Goal: Task Accomplishment & Management: Complete application form

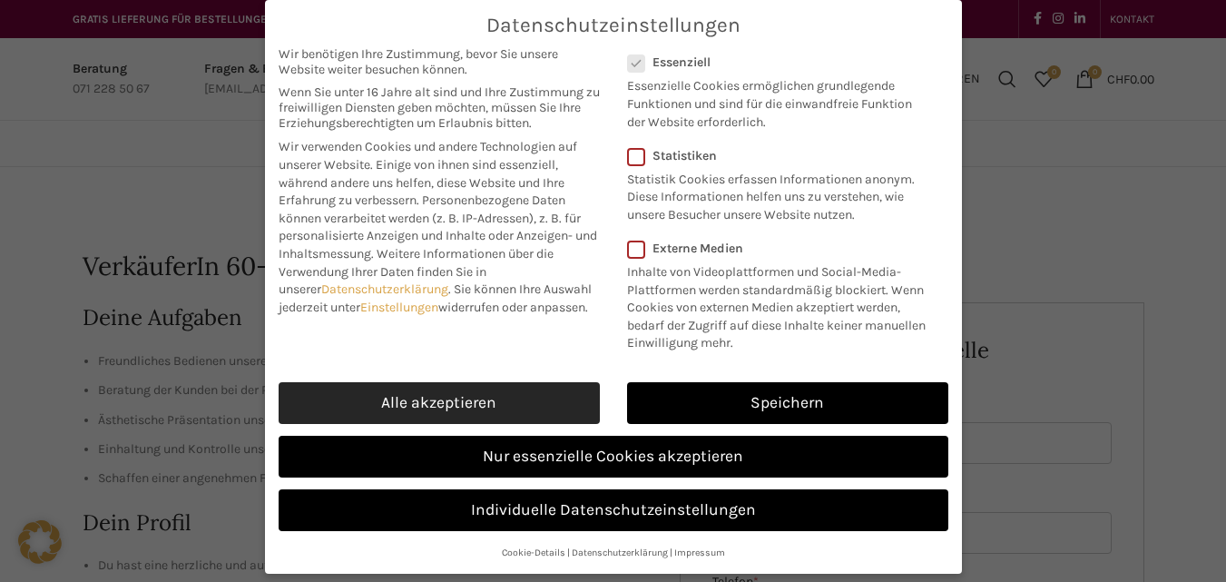
click at [506, 414] on link "Alle akzeptieren" at bounding box center [439, 403] width 321 height 42
checkbox input "true"
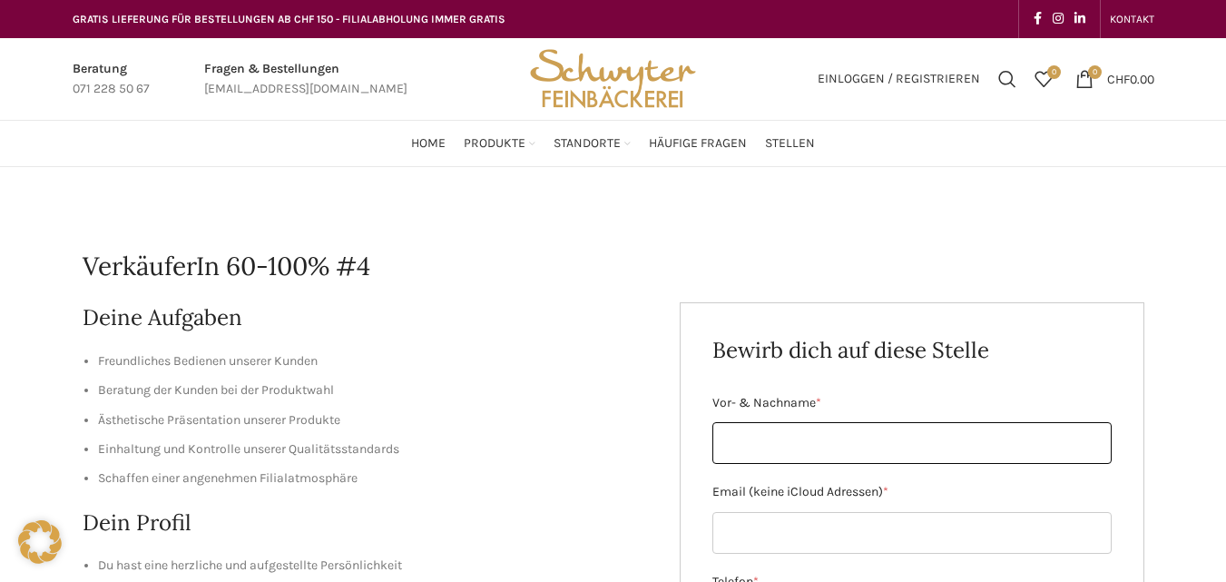
click at [758, 431] on input "Vor- & Nachname *" at bounding box center [911, 443] width 399 height 42
type input "[PERSON_NAME]"
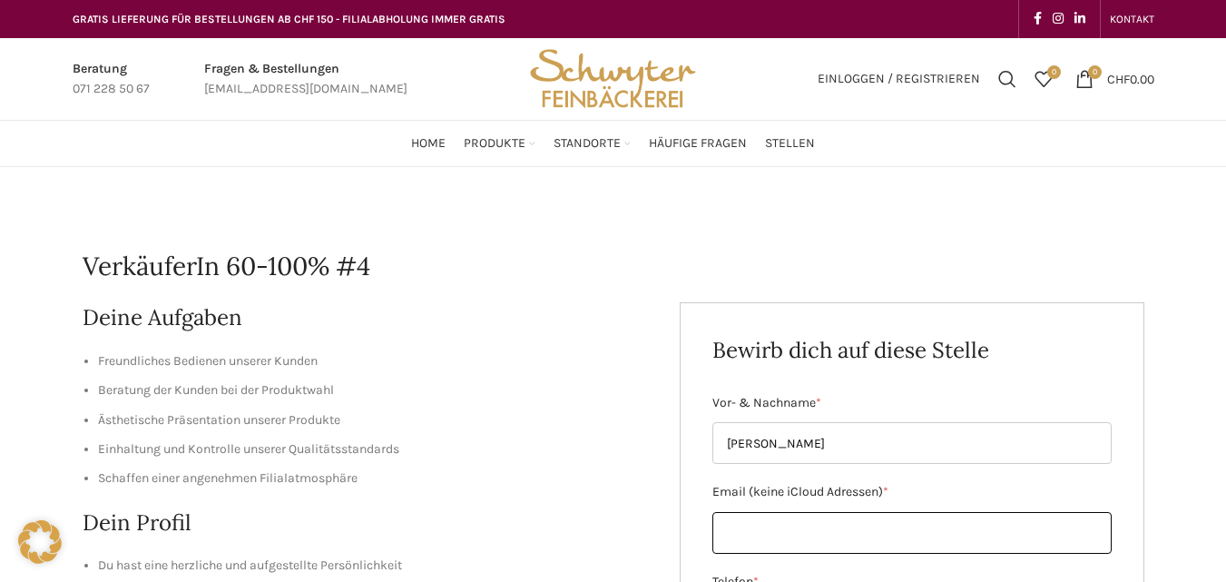
type input "[EMAIL_ADDRESS][DOMAIN_NAME]"
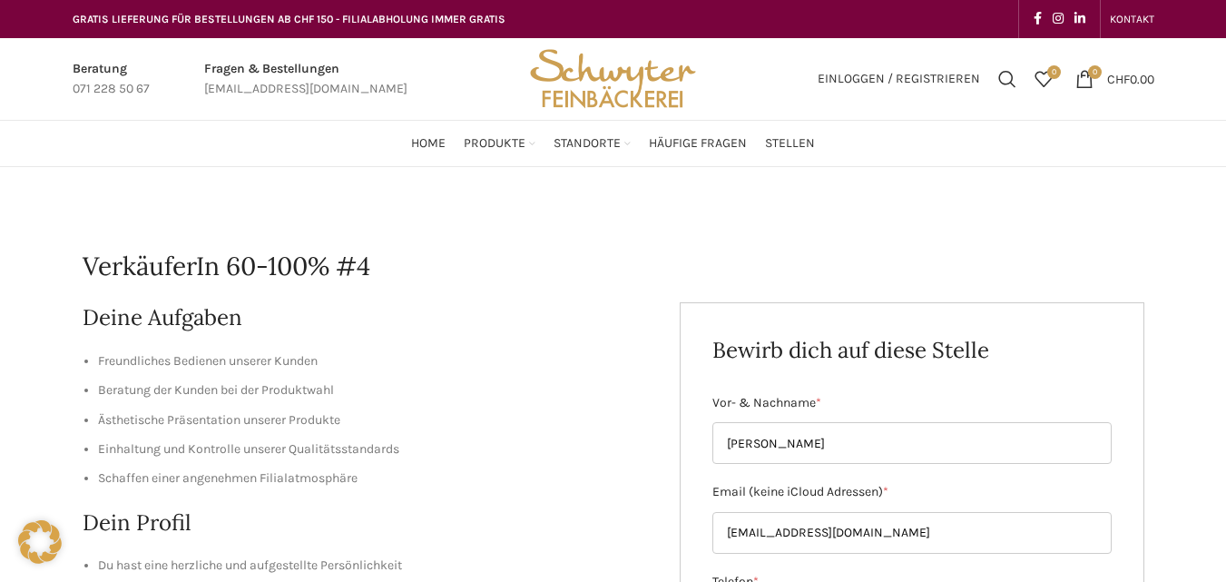
type input "0794885657"
type input "[PERSON_NAME]"
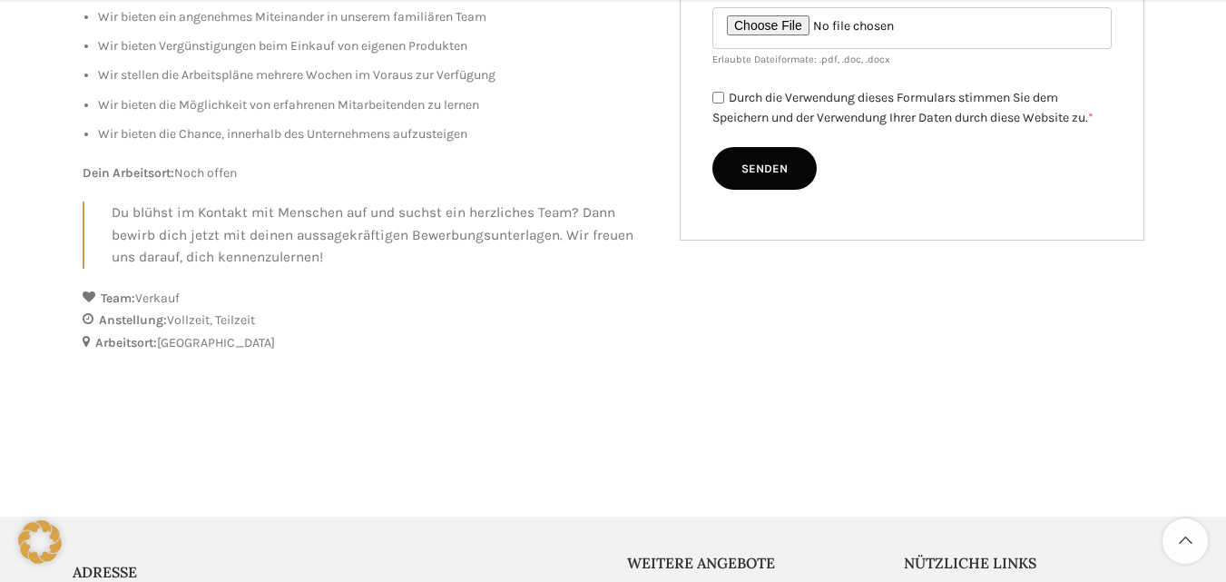
scroll to position [840, 0]
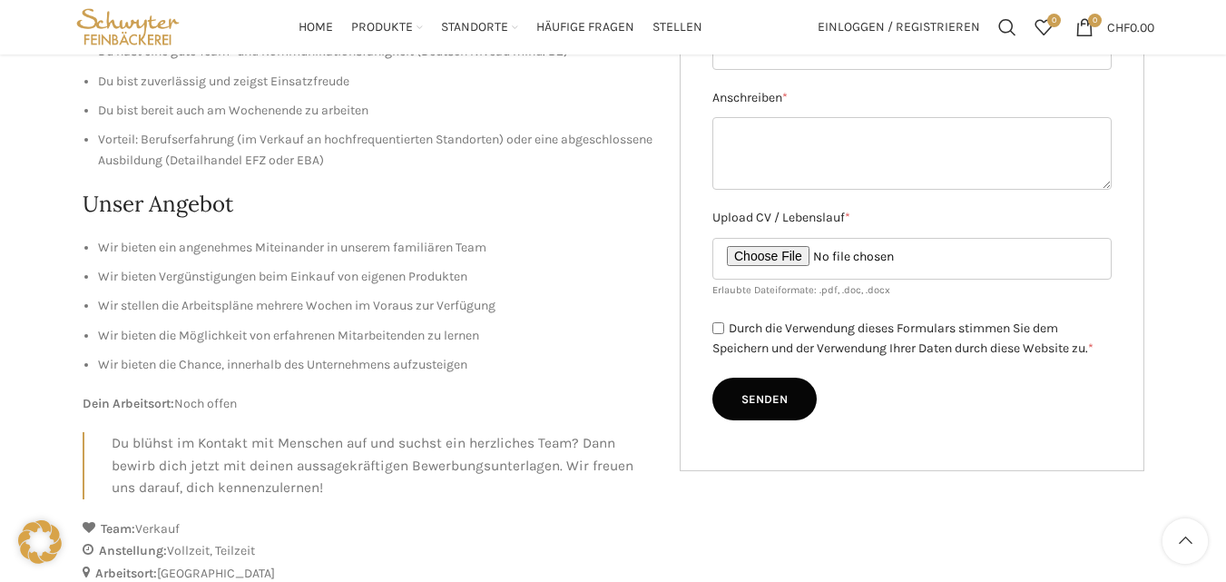
scroll to position [511, 0]
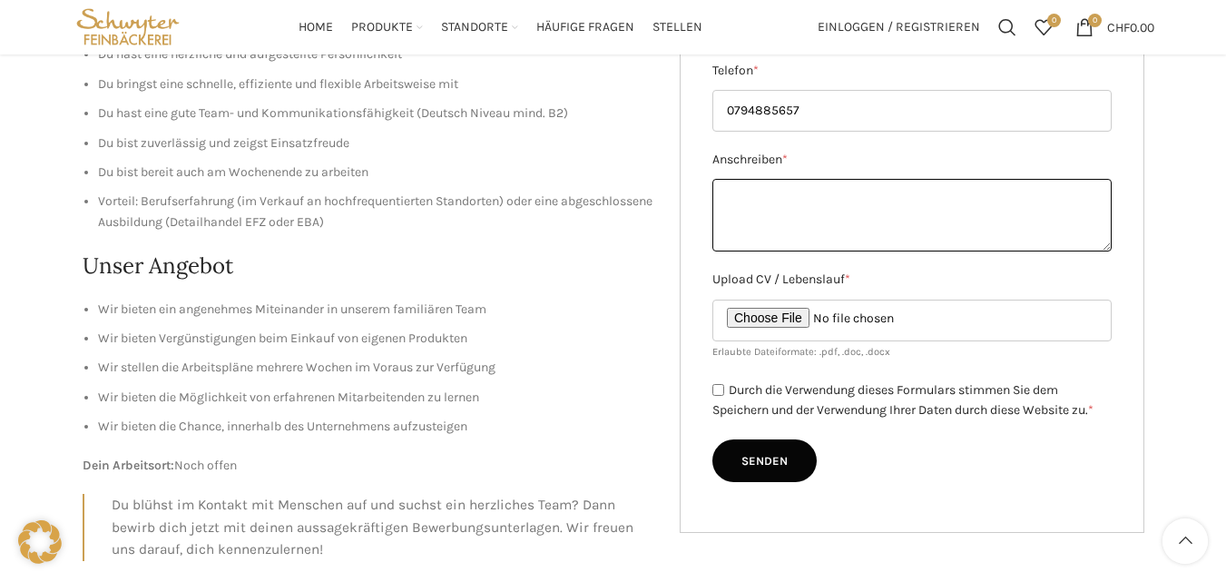
click at [834, 190] on textarea "Anschreiben *" at bounding box center [911, 215] width 399 height 73
paste textarea "Loremi Dolorsi Ametconsect 55 5480 Ad. Elitse Doeiusmo Temporin Utlaboreetdolo …"
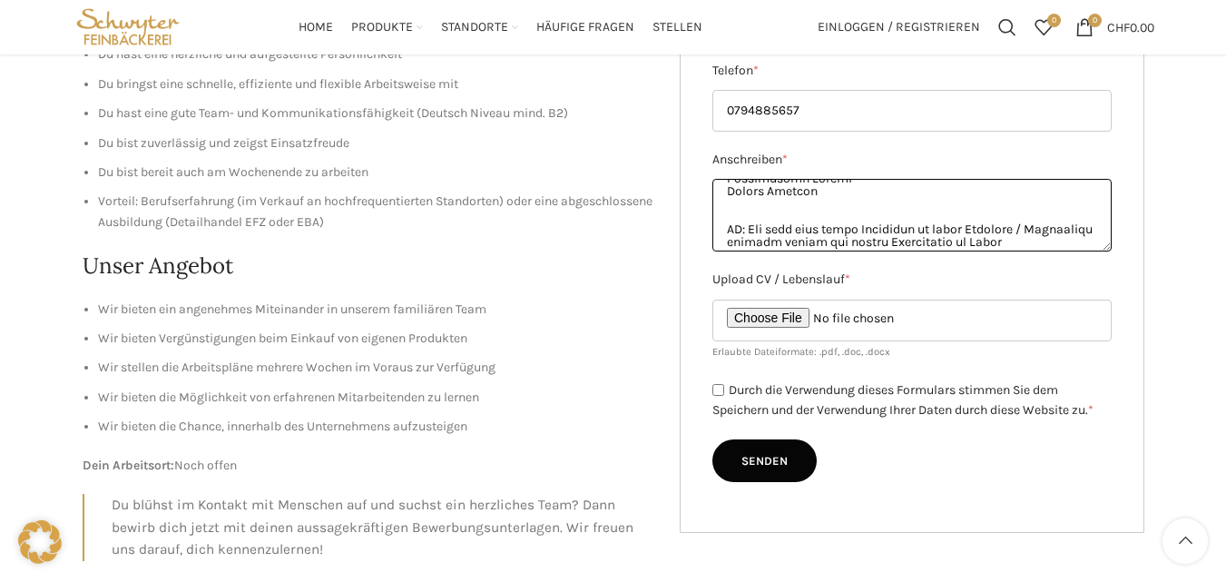
scroll to position [701, 0]
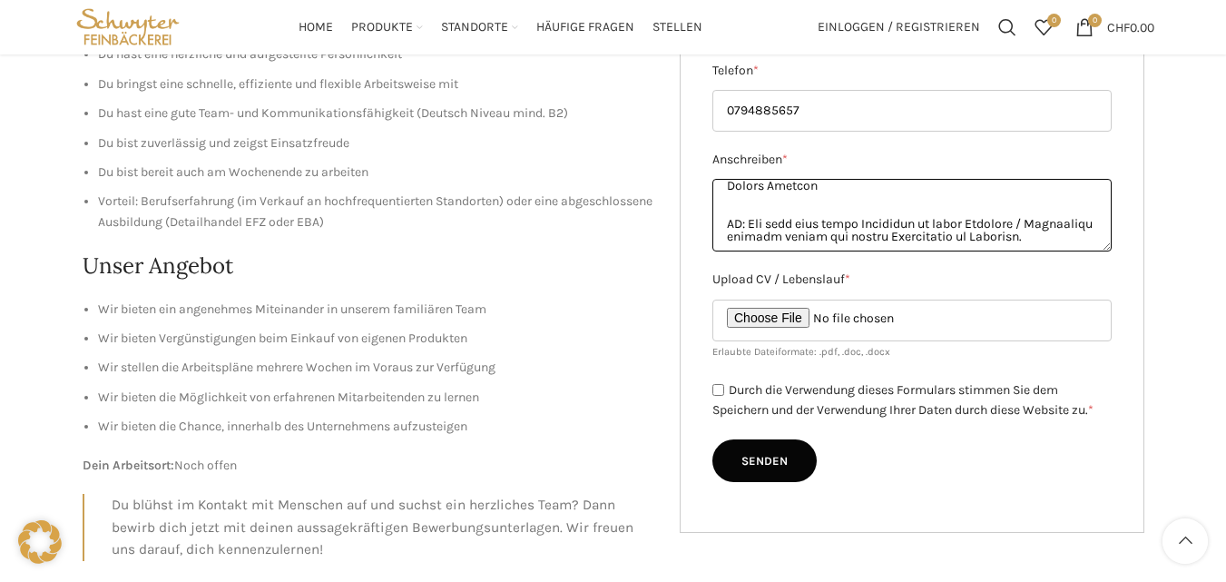
click at [927, 216] on textarea "Anschreiben *" at bounding box center [911, 215] width 399 height 73
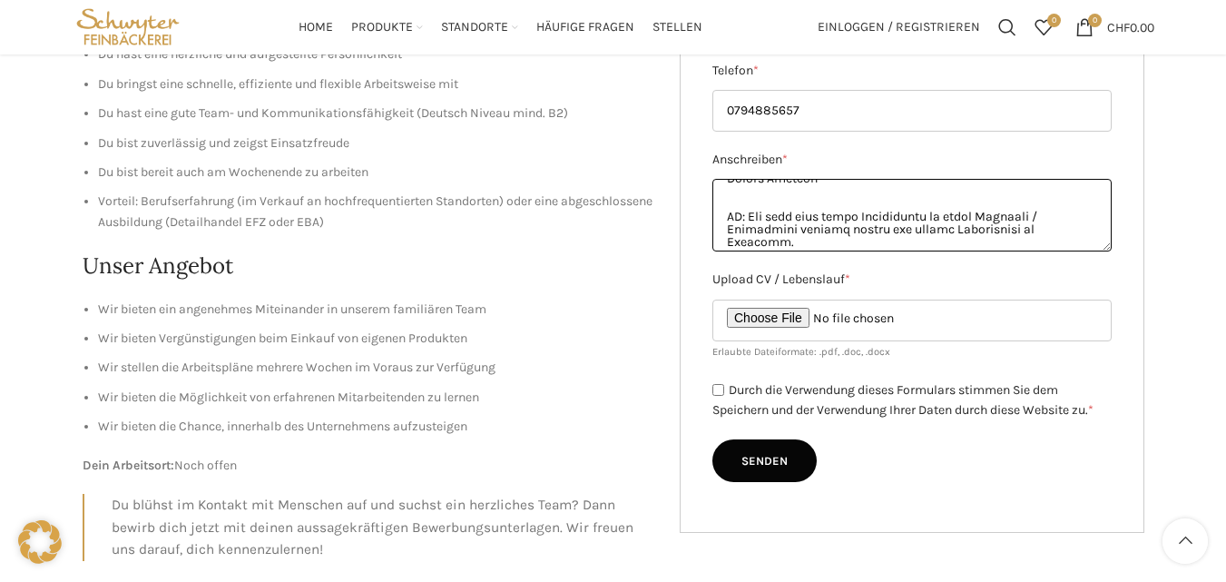
type textarea "Loremi Dolorsi Ametconsect 55 5480 Ad. Elitse Doeiusmo Temporin Utlaboreetdolo …"
click at [760, 315] on input "Upload CV / Lebenslauf *" at bounding box center [911, 321] width 399 height 42
type input "C:\fakepath\.CV [PERSON_NAME]..pdf"
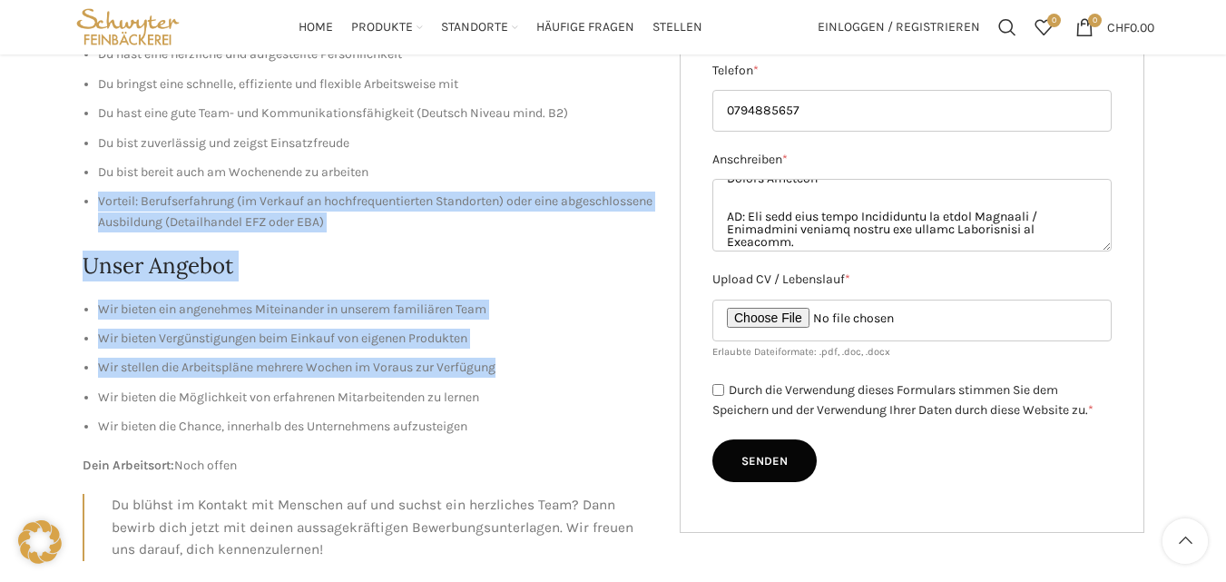
drag, startPoint x: 760, startPoint y: 315, endPoint x: 653, endPoint y: 359, distance: 115.1
click at [653, 359] on div "Deine Aufgaben Freundliches Bedienen unserer Kunden Beratung der Kunden bei der…" at bounding box center [375, 232] width 584 height 883
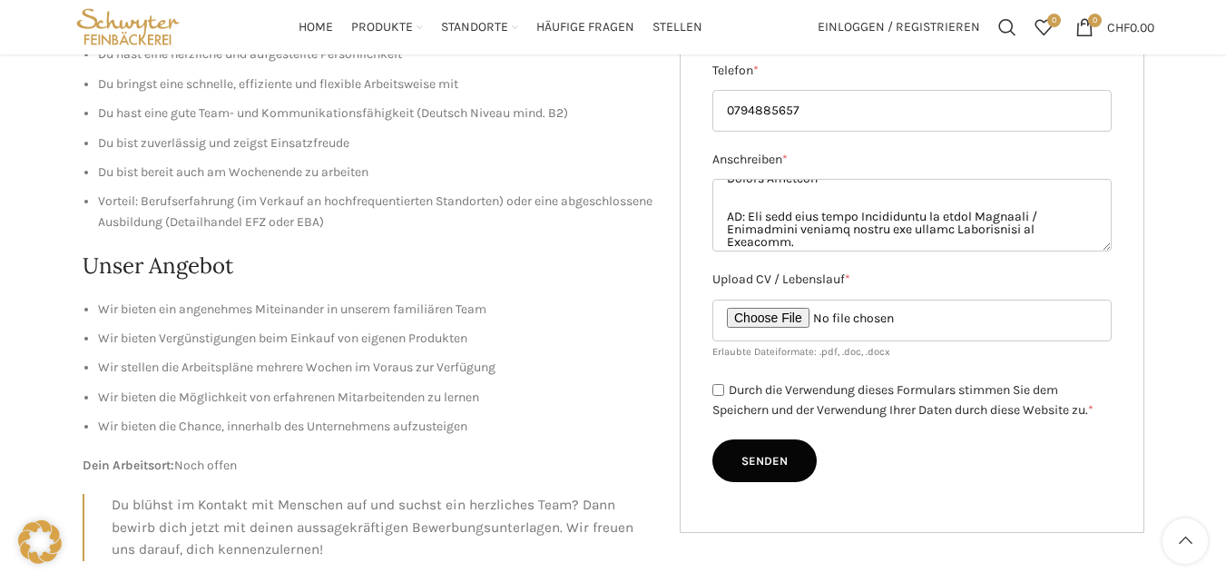
click at [685, 395] on div "Bewirb dich auf diese Stelle Vor- & Nachname * [PERSON_NAME] Email (keine iClou…" at bounding box center [912, 161] width 465 height 741
click at [715, 389] on input "Durch die Verwendung dieses Formulars stimmen Sie dem Speichern und der Verwend…" at bounding box center [718, 390] width 12 height 12
checkbox input "true"
click at [766, 457] on input "Senden" at bounding box center [764, 461] width 104 height 44
type input "Senden"
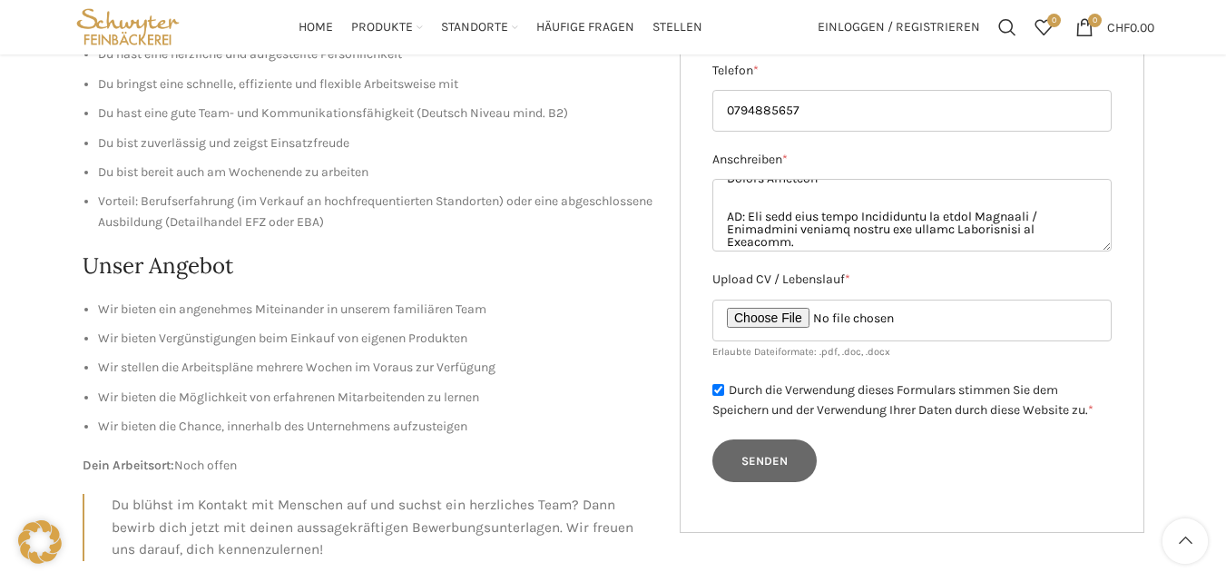
scroll to position [0, 0]
